Goal: Task Accomplishment & Management: Complete application form

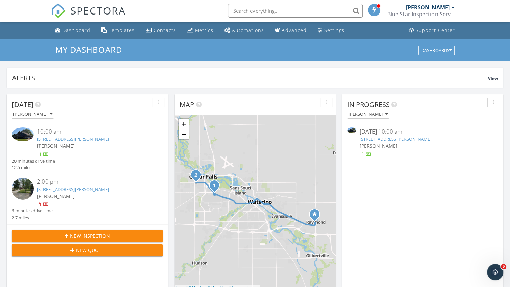
click at [78, 139] on link "2920 McClain , Cedar Falls, IA 50613" at bounding box center [73, 139] width 72 height 6
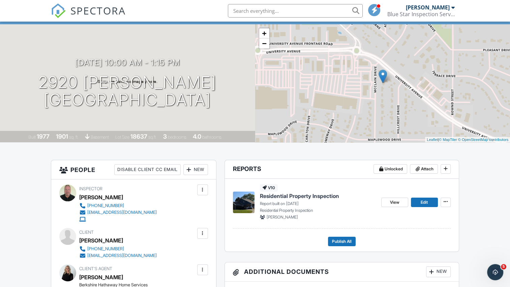
scroll to position [34, 0]
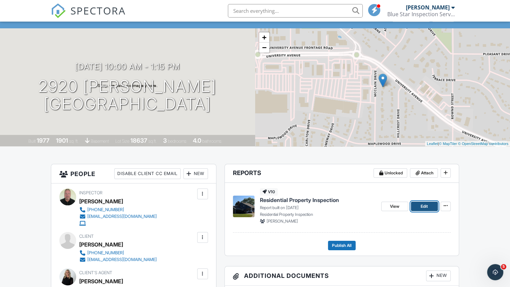
click at [423, 209] on span "Edit" at bounding box center [424, 206] width 7 height 7
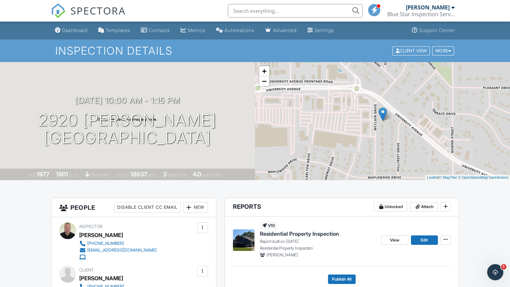
drag, startPoint x: 115, startPoint y: 89, endPoint x: 77, endPoint y: 94, distance: 38.0
click at [77, 94] on div "09/29/2025 10:00 am - 1:15 pm 2920 McClain Cedar Falls, IA 50613 Built 1977 190…" at bounding box center [127, 121] width 255 height 118
click at [145, 160] on div "09/29/2025 10:00 am - 1:15 pm 2920 McClain Cedar Falls, IA 50613 Built 1977 190…" at bounding box center [127, 121] width 255 height 118
click at [134, 153] on div "09/29/2025 10:00 am - 1:15 pm 2920 McClain Cedar Falls, IA 50613 Built 1977 190…" at bounding box center [127, 121] width 255 height 118
click at [133, 157] on div "09/29/2025 10:00 am - 1:15 pm 2920 McClain Cedar Falls, IA 50613 Built 1977 190…" at bounding box center [127, 121] width 255 height 118
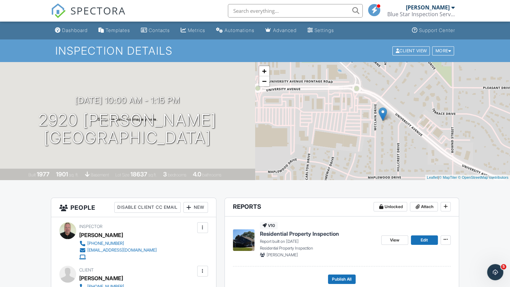
click at [133, 157] on div "09/29/2025 10:00 am - 1:15 pm 2920 McClain Cedar Falls, IA 50613 Built 1977 190…" at bounding box center [127, 121] width 255 height 118
click at [217, 119] on div at bounding box center [218, 119] width 13 height 12
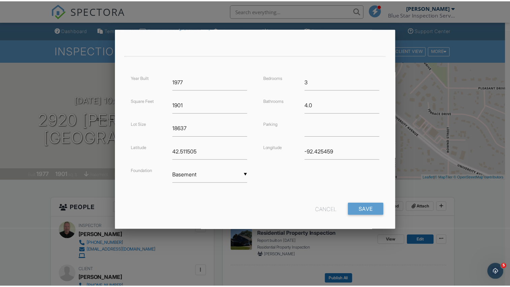
scroll to position [135, 0]
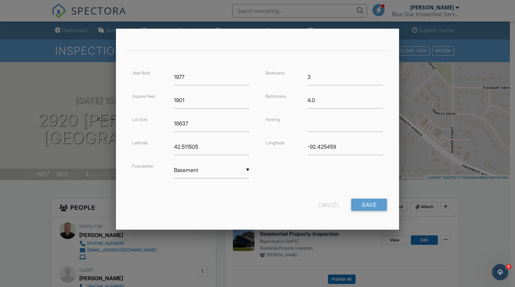
click at [318, 203] on div "Cancel" at bounding box center [329, 205] width 22 height 12
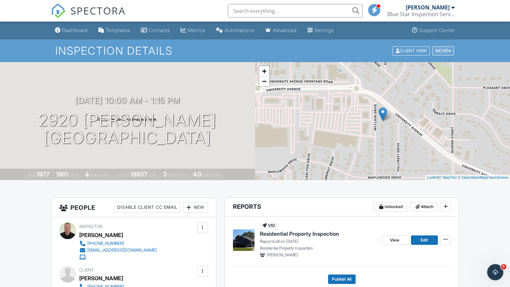
click at [440, 50] on div "More" at bounding box center [443, 50] width 22 height 9
click at [438, 51] on div "More" at bounding box center [443, 50] width 22 height 9
drag, startPoint x: 438, startPoint y: 51, endPoint x: 417, endPoint y: 57, distance: 22.3
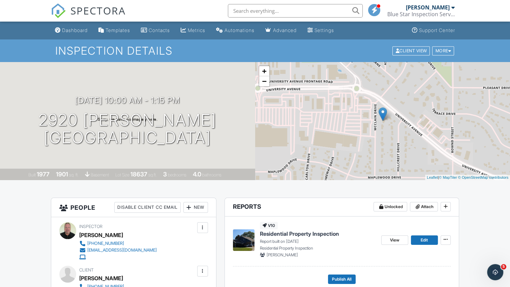
click at [417, 57] on div "Inspection Details Client View More Property Details Reschedule Reorder / Copy …" at bounding box center [255, 50] width 510 height 23
click at [445, 51] on div "More" at bounding box center [443, 50] width 22 height 9
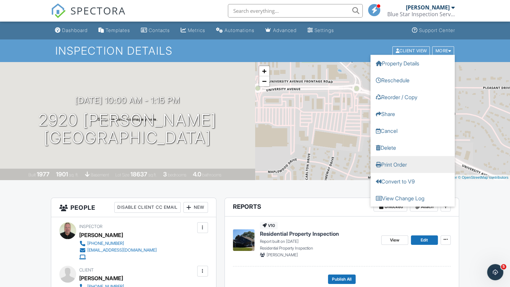
click at [422, 167] on link "Print Order" at bounding box center [412, 164] width 84 height 17
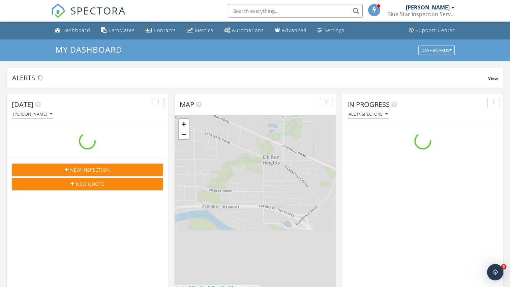
scroll to position [624, 520]
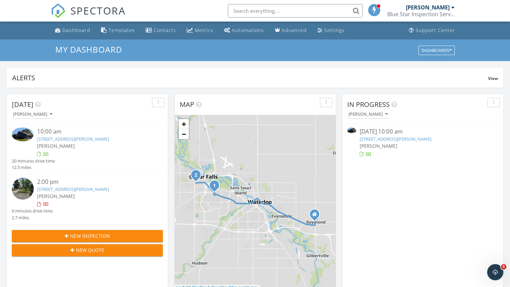
click at [69, 139] on link "2920 McClain , Cedar Falls, IA 50613" at bounding box center [73, 139] width 72 height 6
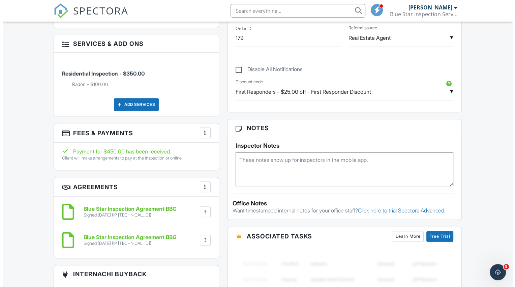
scroll to position [371, 0]
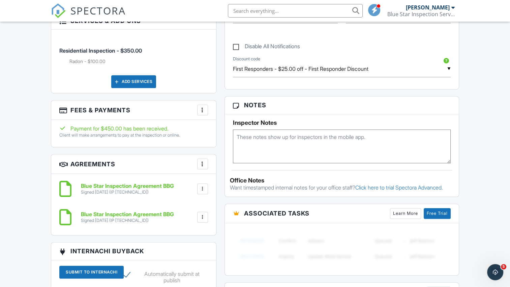
click at [203, 110] on div at bounding box center [202, 110] width 7 height 7
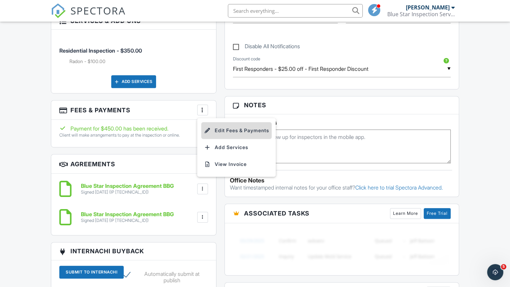
click at [220, 132] on li "Edit Fees & Payments" at bounding box center [236, 130] width 70 height 17
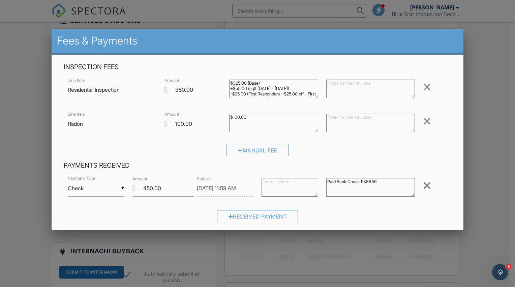
click at [360, 183] on textarea "Paid Bank Check 588886" at bounding box center [370, 187] width 89 height 19
click at [379, 181] on textarea "Paid Bank Check 588886" at bounding box center [370, 187] width 89 height 19
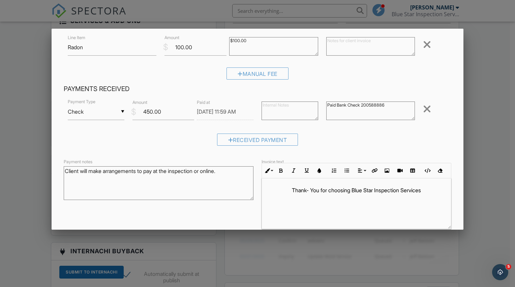
scroll to position [101, 0]
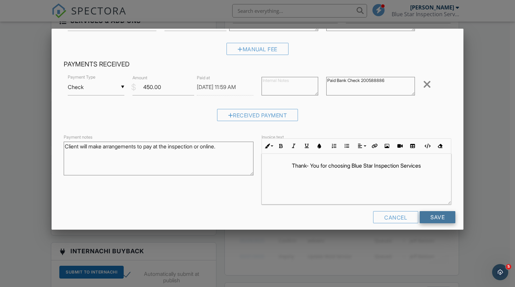
type textarea "Paid Bank Check 200588886"
click at [426, 217] on input "Save" at bounding box center [438, 217] width 36 height 12
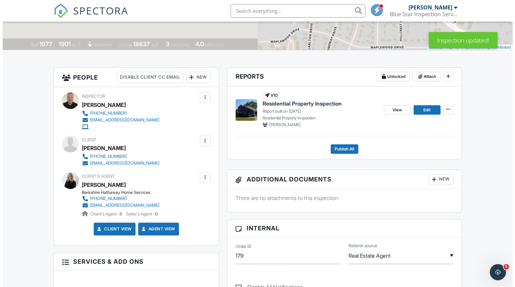
scroll to position [135, 0]
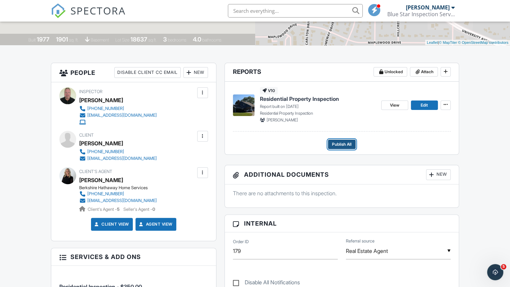
click at [344, 145] on span "Publish All" at bounding box center [342, 144] width 20 height 7
click at [0, 0] on div "Send Agent Text Message Edit" at bounding box center [0, 0] width 0 height 0
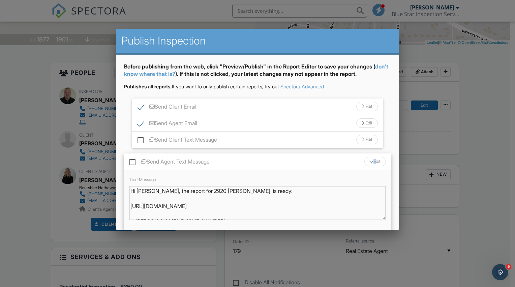
click at [246, 136] on div "Send Client Text Message Edit" at bounding box center [257, 139] width 251 height 17
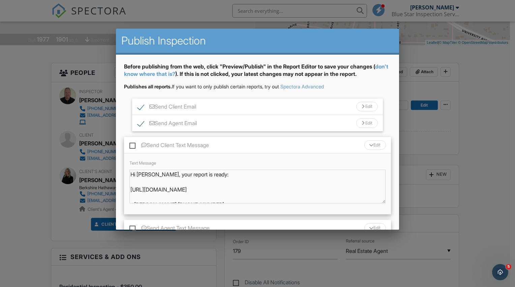
click at [131, 146] on label "Send Client Text Message" at bounding box center [169, 146] width 80 height 8
click at [131, 144] on input "Send Client Text Message" at bounding box center [131, 142] width 4 height 4
checkbox input "true"
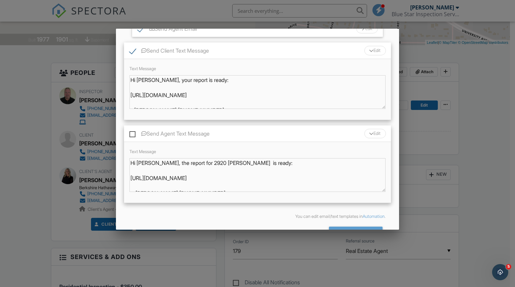
scroll to position [101, 0]
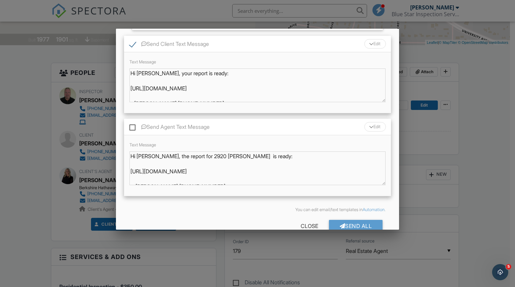
click at [132, 128] on label "Send Agent Text Message" at bounding box center [169, 128] width 80 height 8
click at [132, 126] on input "Send Agent Text Message" at bounding box center [131, 123] width 4 height 4
checkbox input "true"
click at [359, 223] on div "Send All" at bounding box center [356, 226] width 54 height 12
click at [0, 0] on div at bounding box center [0, 0] width 0 height 0
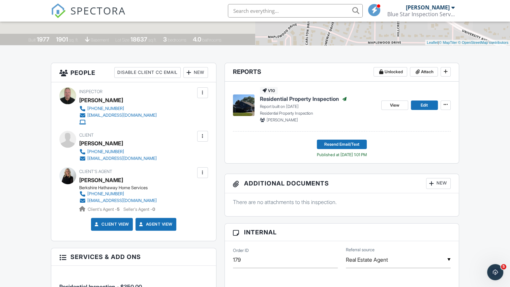
click at [200, 172] on div at bounding box center [202, 172] width 7 height 7
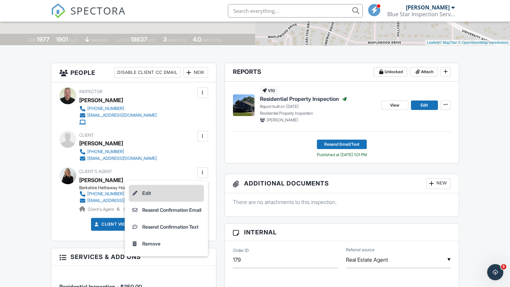
click at [144, 192] on li "Edit" at bounding box center [166, 193] width 75 height 17
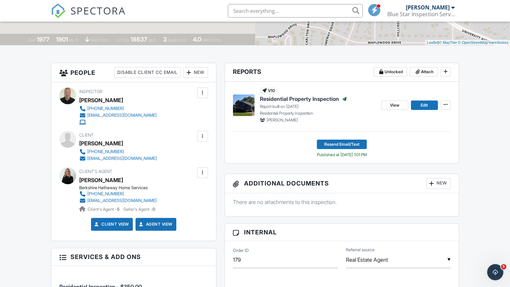
click at [201, 173] on div at bounding box center [202, 172] width 7 height 7
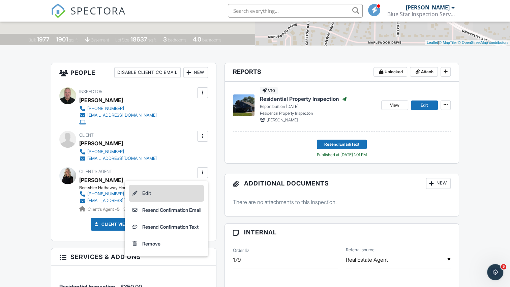
click at [181, 190] on li "Edit" at bounding box center [166, 193] width 75 height 17
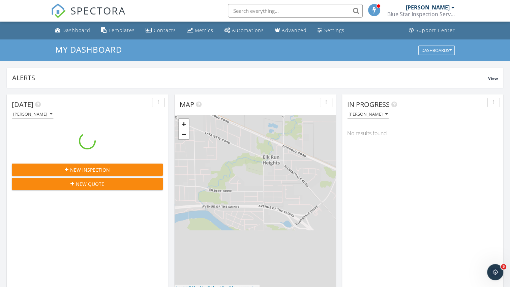
scroll to position [624, 520]
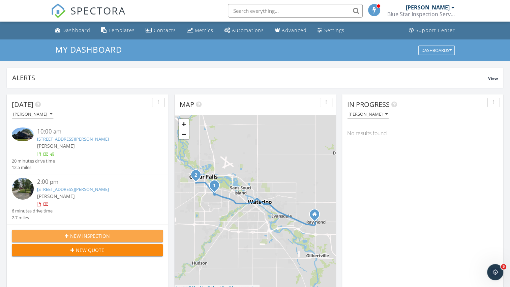
click at [76, 235] on span "New Inspection" at bounding box center [90, 235] width 40 height 7
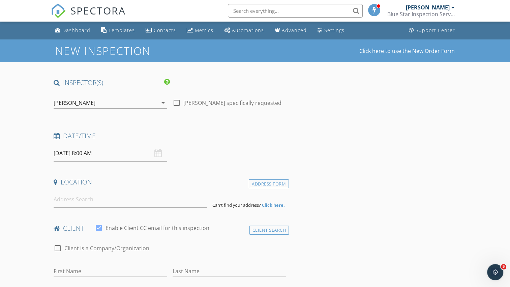
click at [132, 154] on input "[DATE] 8:00 AM" at bounding box center [111, 153] width 114 height 17
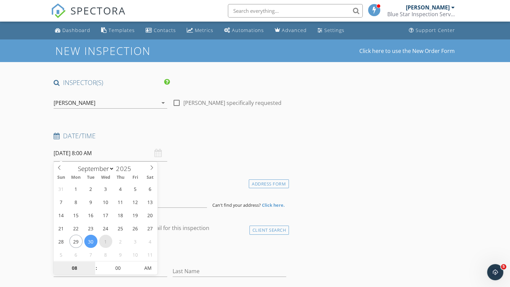
select select "9"
type input "[DATE] 8:00 AM"
type input "09"
type input "[DATE] 9:00 AM"
click at [93, 265] on span at bounding box center [92, 264] width 5 height 7
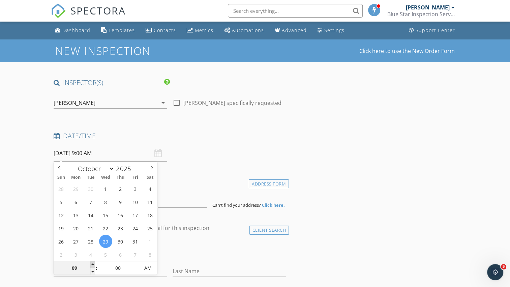
type input "10"
type input "[DATE] 10:00 AM"
click at [93, 265] on span at bounding box center [92, 264] width 5 height 7
type input "09"
type input "[DATE] 9:00 AM"
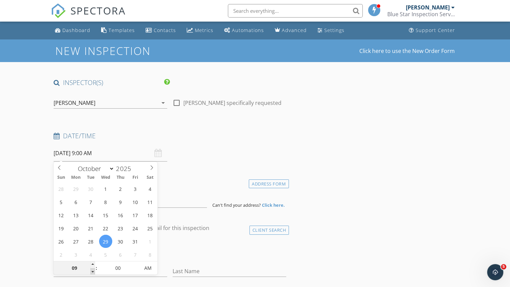
click at [93, 271] on span at bounding box center [92, 271] width 5 height 7
click at [206, 131] on h4 "Date/Time" at bounding box center [170, 135] width 233 height 9
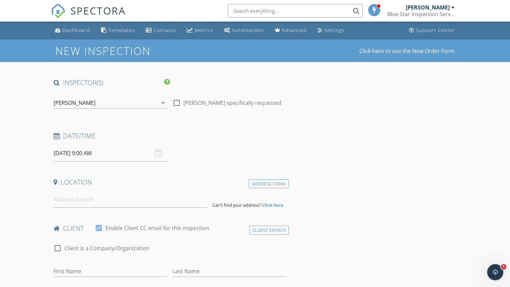
click at [206, 131] on h4 "Date/Time" at bounding box center [170, 135] width 233 height 9
click at [132, 196] on input at bounding box center [130, 199] width 153 height 17
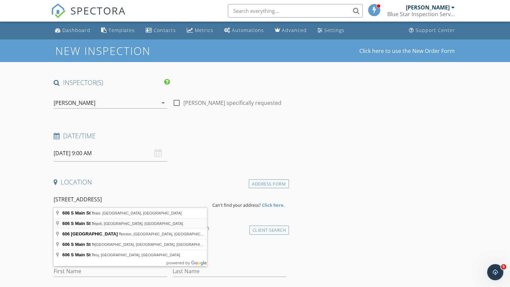
type input "[STREET_ADDRESS]"
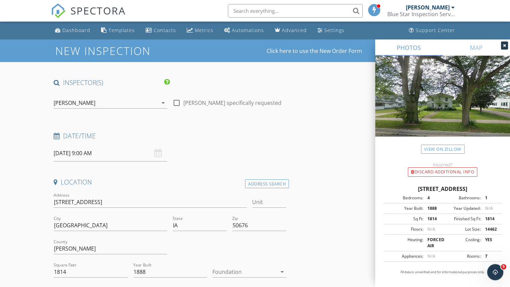
click at [251, 273] on div at bounding box center [244, 271] width 64 height 11
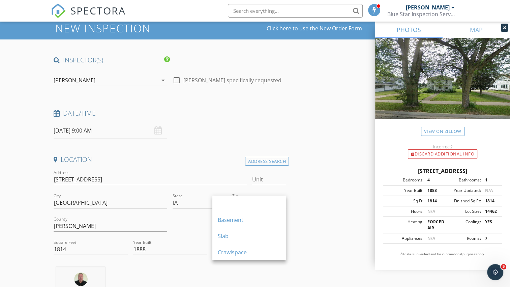
scroll to position [34, 0]
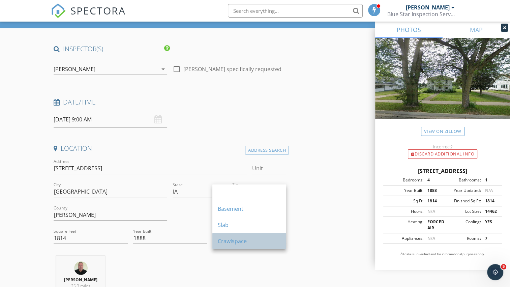
click at [232, 242] on div "Crawlspace" at bounding box center [249, 241] width 63 height 8
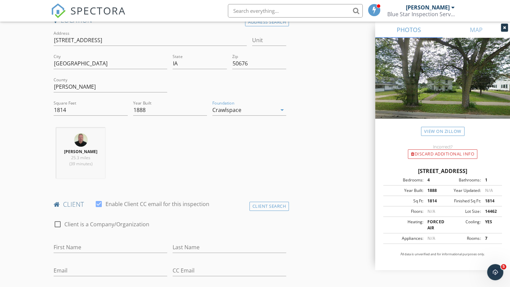
scroll to position [169, 0]
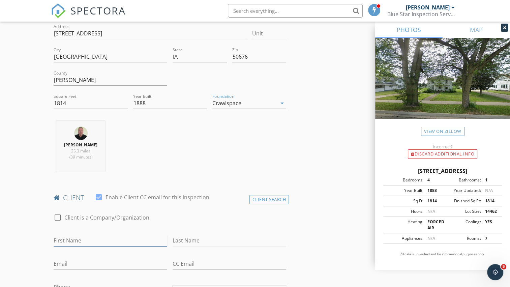
click at [86, 242] on input "First Name" at bounding box center [111, 240] width 114 height 11
type input "Heather & Dtlan"
type input "[PERSON_NAME]"
click at [71, 262] on input "Email" at bounding box center [111, 263] width 114 height 11
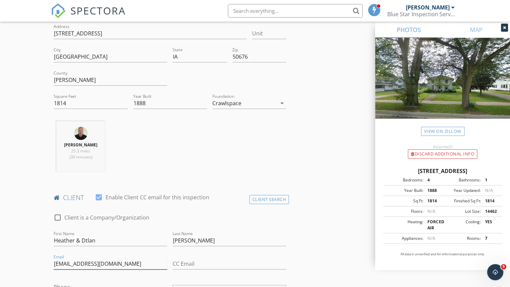
click at [117, 265] on input "[EMAIL_ADDRESS][DOMAIN_NAME]" at bounding box center [111, 263] width 114 height 11
type input "[EMAIL_ADDRESS][DOMAIN_NAME]"
click at [182, 263] on input "CC Email" at bounding box center [230, 263] width 114 height 11
type input "[PERSON_NAME]"
click at [88, 240] on input "Heather & Dtlan" at bounding box center [111, 240] width 114 height 11
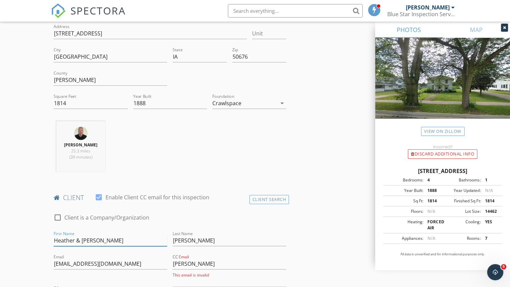
type input "Heather & [PERSON_NAME]"
click at [191, 264] on input "[PERSON_NAME]" at bounding box center [230, 263] width 114 height 11
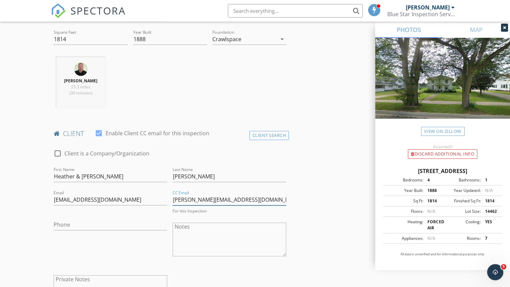
scroll to position [236, 0]
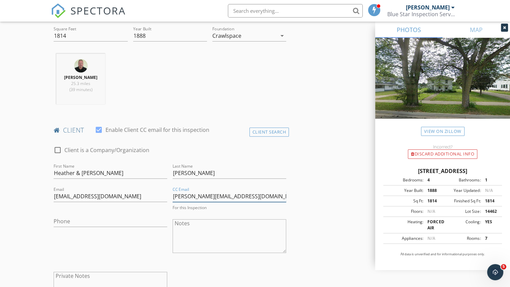
type input "[PERSON_NAME][EMAIL_ADDRESS][DOMAIN_NAME]"
click at [128, 225] on div "Phone" at bounding box center [111, 225] width 114 height 18
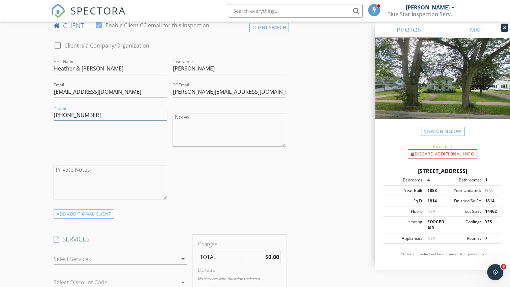
scroll to position [404, 0]
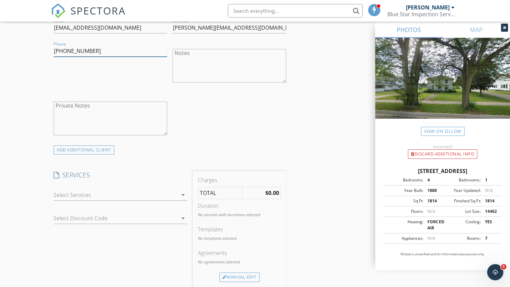
type input "[PHONE_NUMBER]"
click at [158, 195] on div at bounding box center [116, 194] width 124 height 11
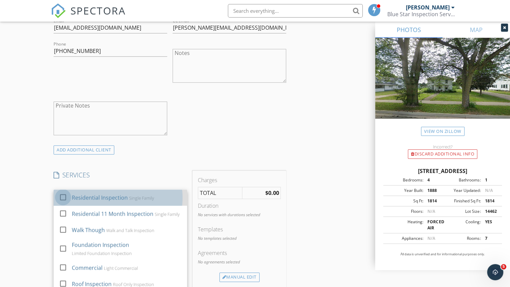
click at [66, 195] on div at bounding box center [62, 196] width 11 height 11
checkbox input "true"
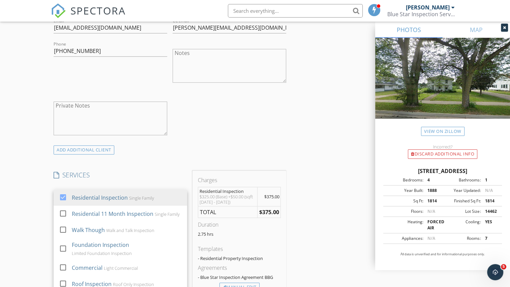
click at [195, 136] on div "check_box_outline_blank Client is a Company/Organization First Name [PERSON_NAM…" at bounding box center [170, 58] width 238 height 175
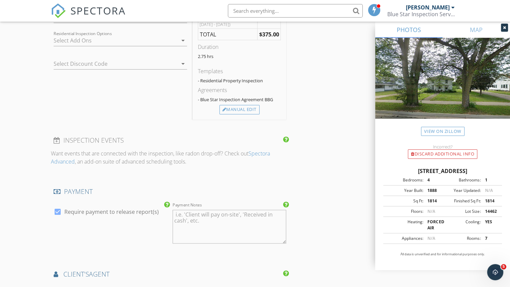
scroll to position [607, 0]
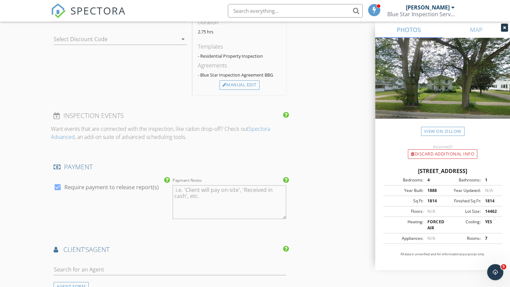
click at [174, 190] on textarea "Payment Notes" at bounding box center [230, 202] width 114 height 34
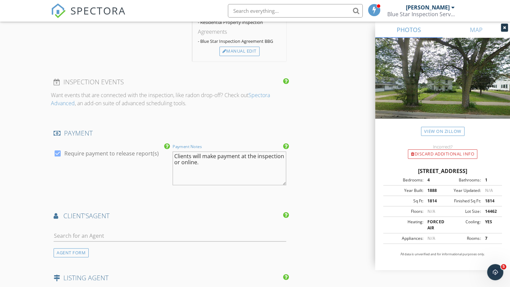
type textarea "Clients will make payment at the inspection or online."
click at [150, 235] on input "text" at bounding box center [170, 235] width 233 height 11
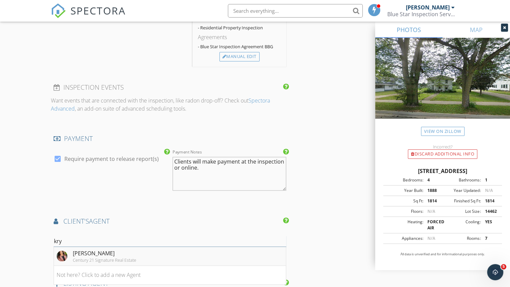
scroll to position [674, 0]
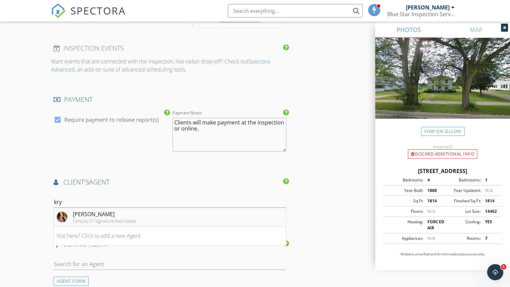
type input "kry"
click at [107, 216] on div "[PERSON_NAME]" at bounding box center [104, 214] width 63 height 8
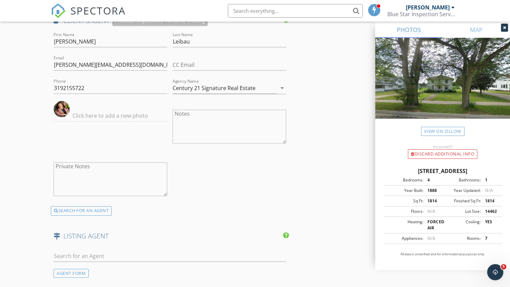
scroll to position [910, 0]
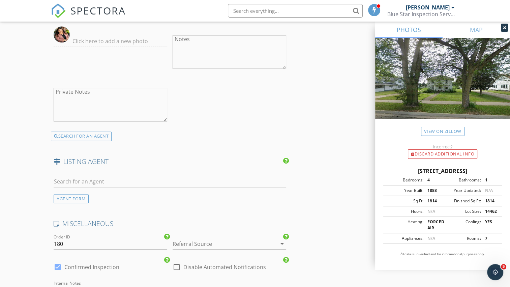
click at [189, 240] on div at bounding box center [220, 243] width 95 height 11
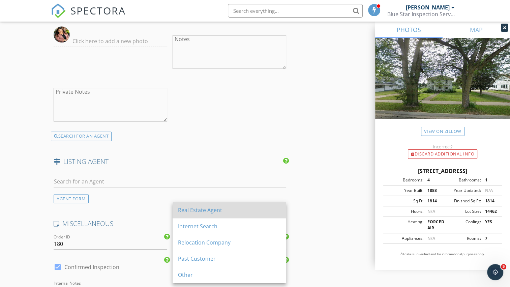
click at [196, 210] on div "Real Estate Agent" at bounding box center [229, 210] width 103 height 8
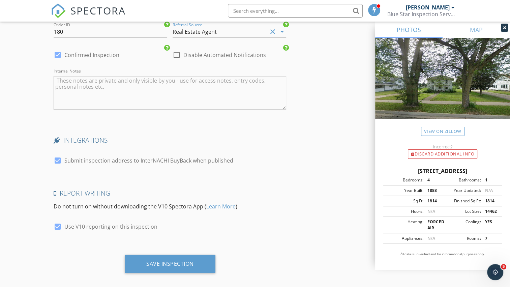
scroll to position [1126, 0]
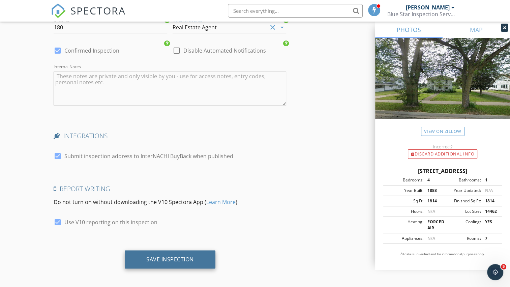
click at [156, 256] on div "Save Inspection" at bounding box center [170, 258] width 48 height 7
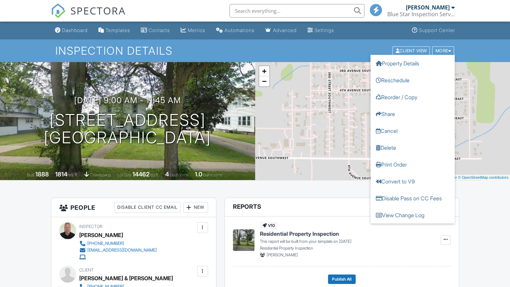
click at [447, 51] on div "More" at bounding box center [443, 50] width 22 height 9
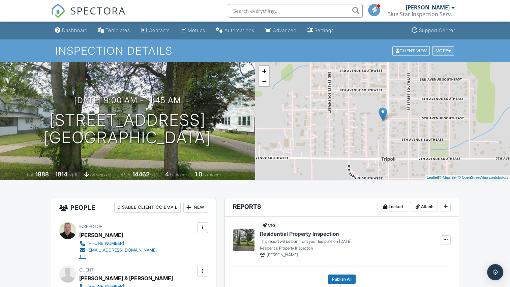
click at [447, 50] on div "More" at bounding box center [443, 50] width 22 height 9
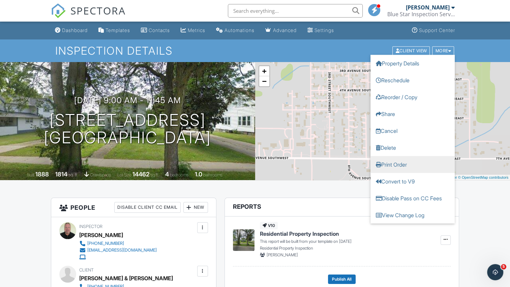
click at [408, 167] on link "Print Order" at bounding box center [412, 164] width 84 height 17
